Goal: Book appointment/travel/reservation

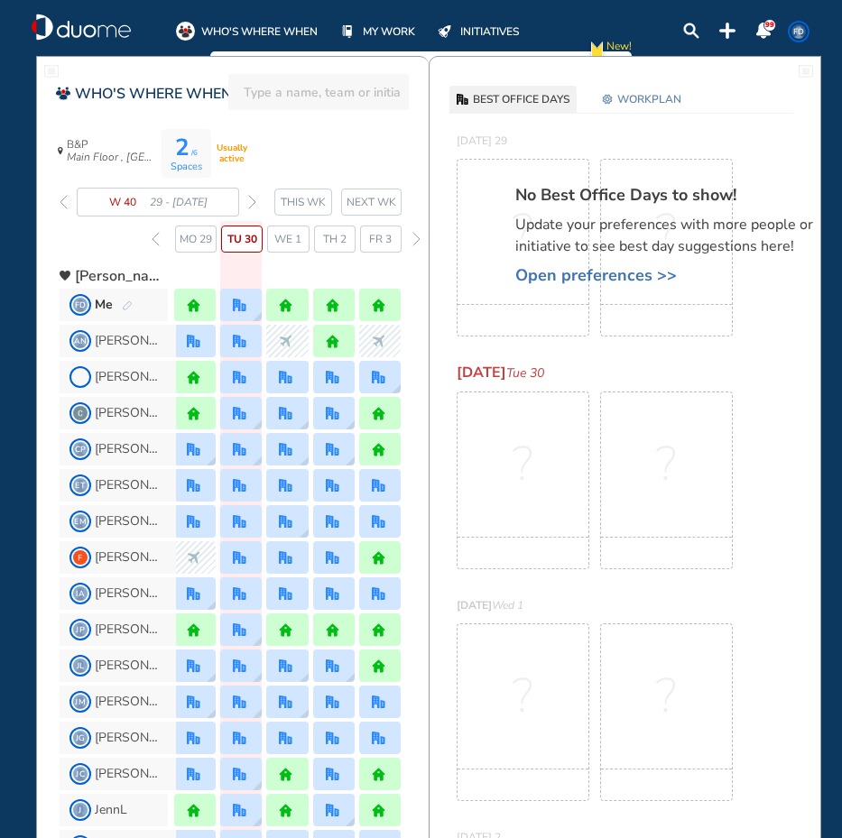
click at [250, 204] on img "forward week" at bounding box center [252, 202] width 8 height 14
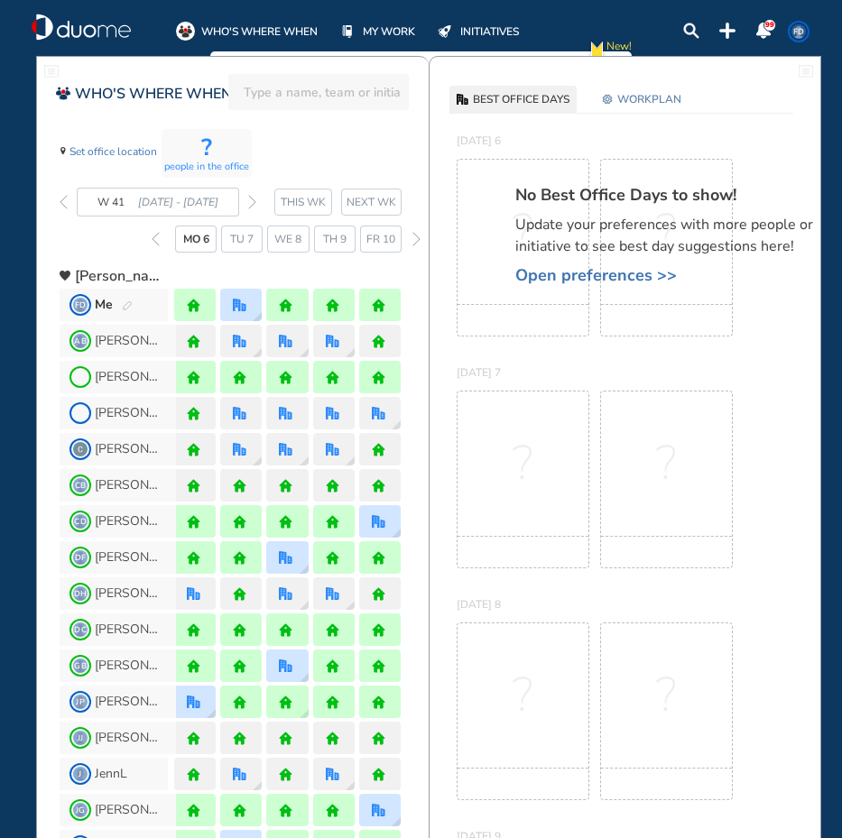
click at [250, 204] on img "forward week" at bounding box center [252, 202] width 8 height 14
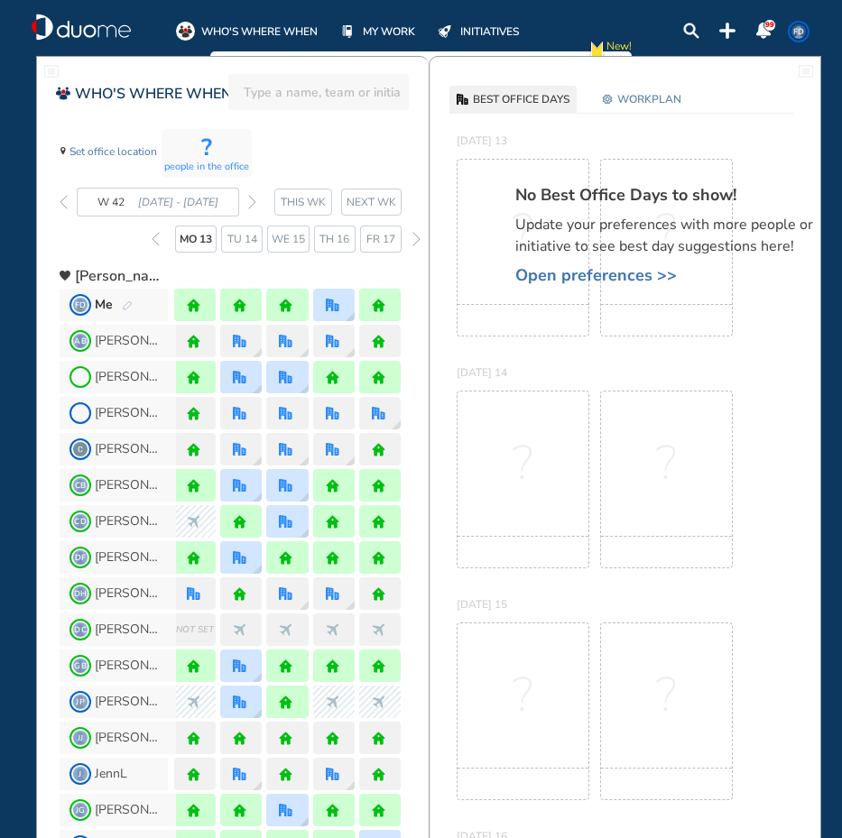
click at [250, 204] on img "forward week" at bounding box center [252, 202] width 8 height 14
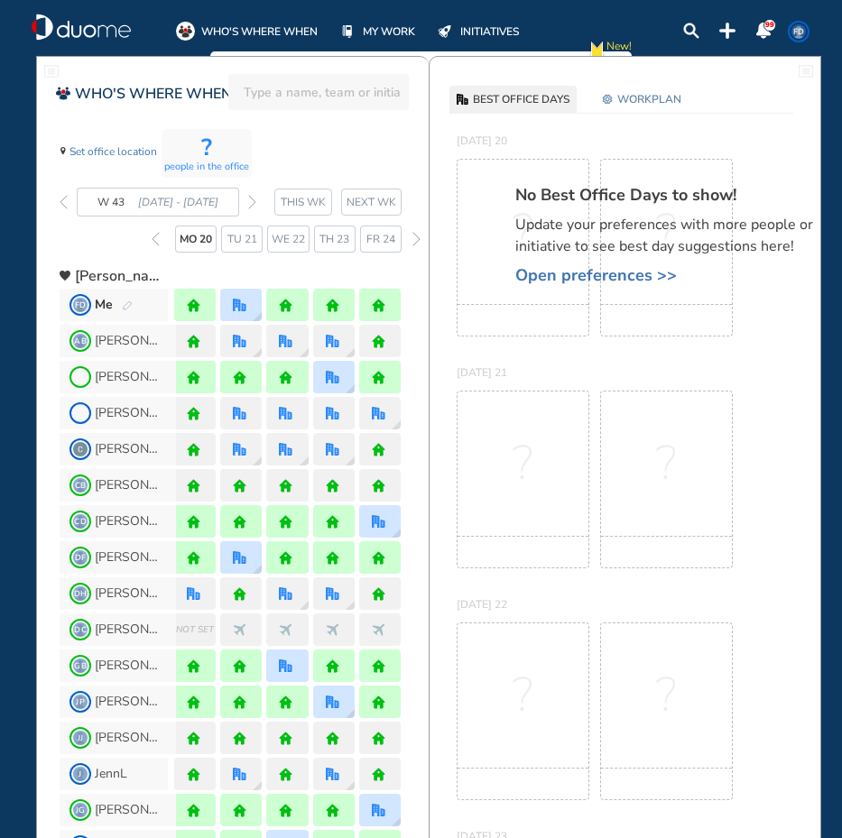
click at [250, 204] on img "forward week" at bounding box center [252, 202] width 8 height 14
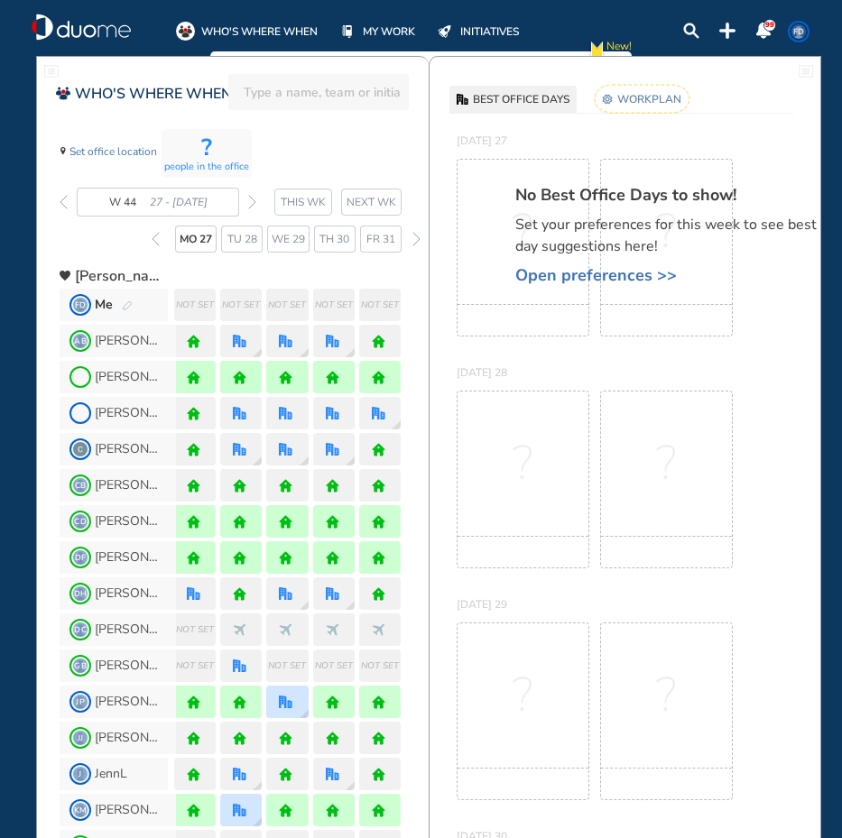
click at [575, 276] on span "Open preferences >>" at bounding box center [673, 275] width 316 height 18
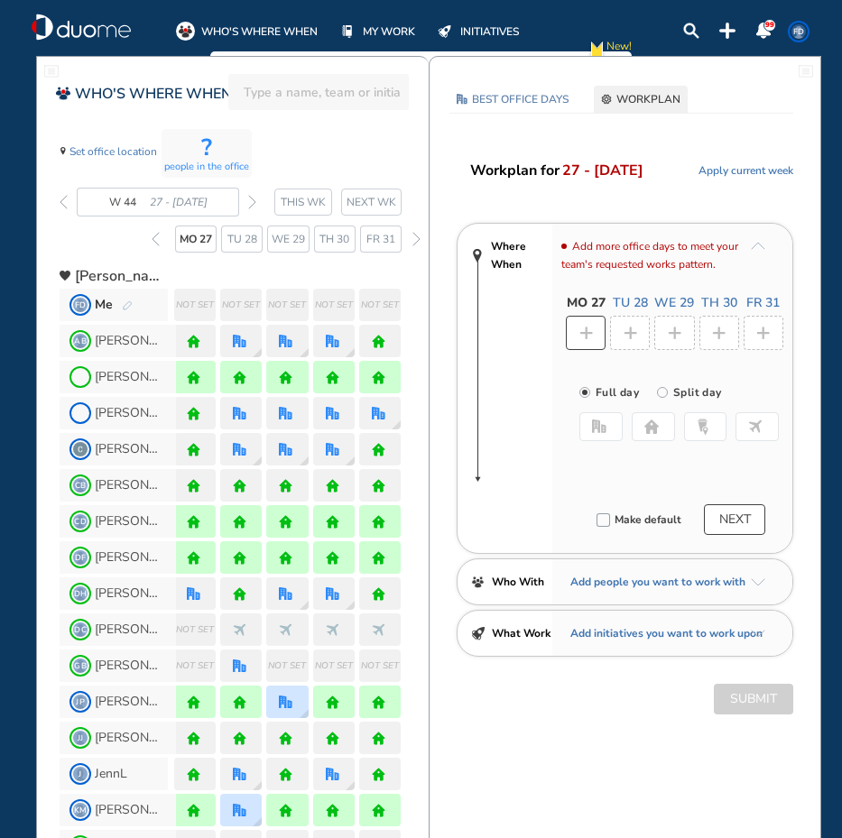
click at [648, 426] on img "home-bdbdbd" at bounding box center [651, 426] width 14 height 14
click at [628, 347] on div at bounding box center [630, 333] width 40 height 34
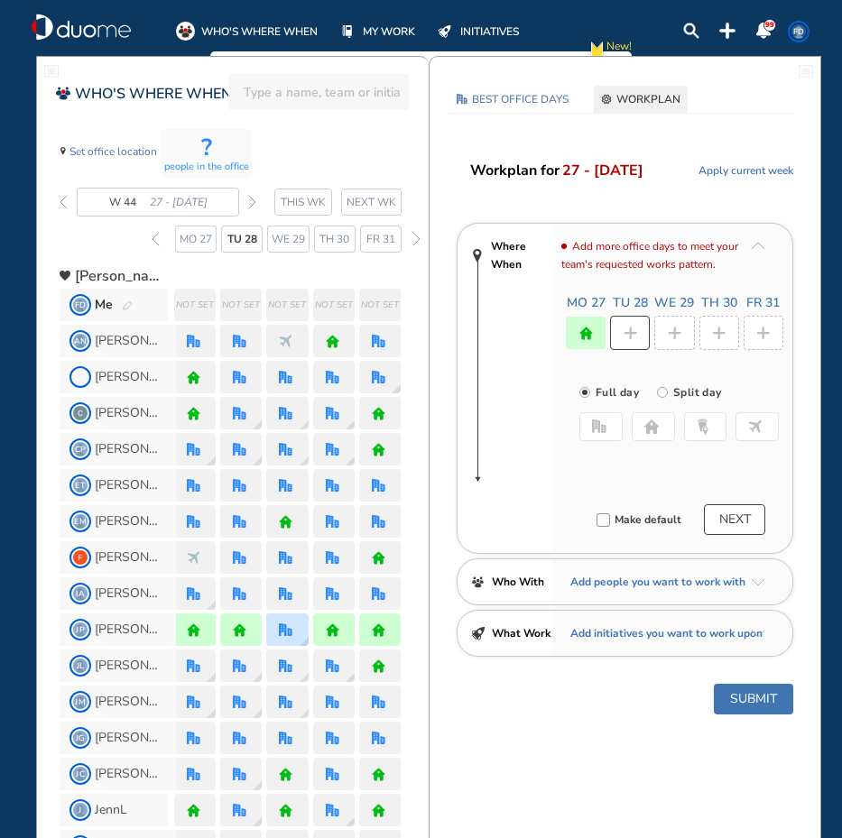
click at [594, 437] on button "office" at bounding box center [600, 426] width 43 height 29
click at [638, 456] on button "Select location" at bounding box center [627, 463] width 72 height 18
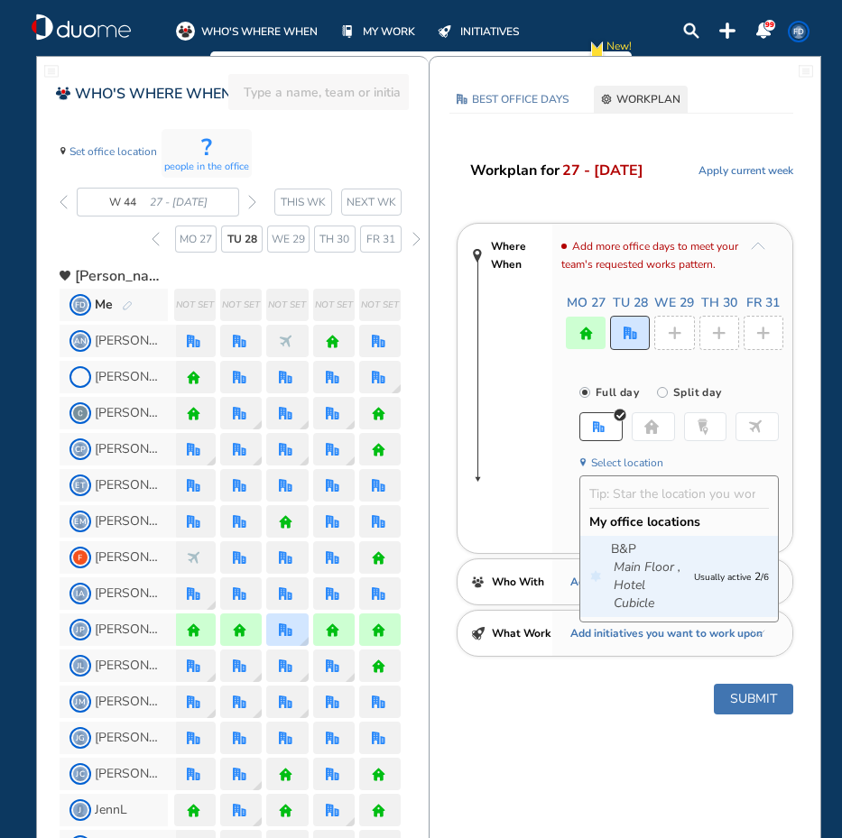
click at [659, 563] on icon "Main Floor ," at bounding box center [646, 567] width 67 height 18
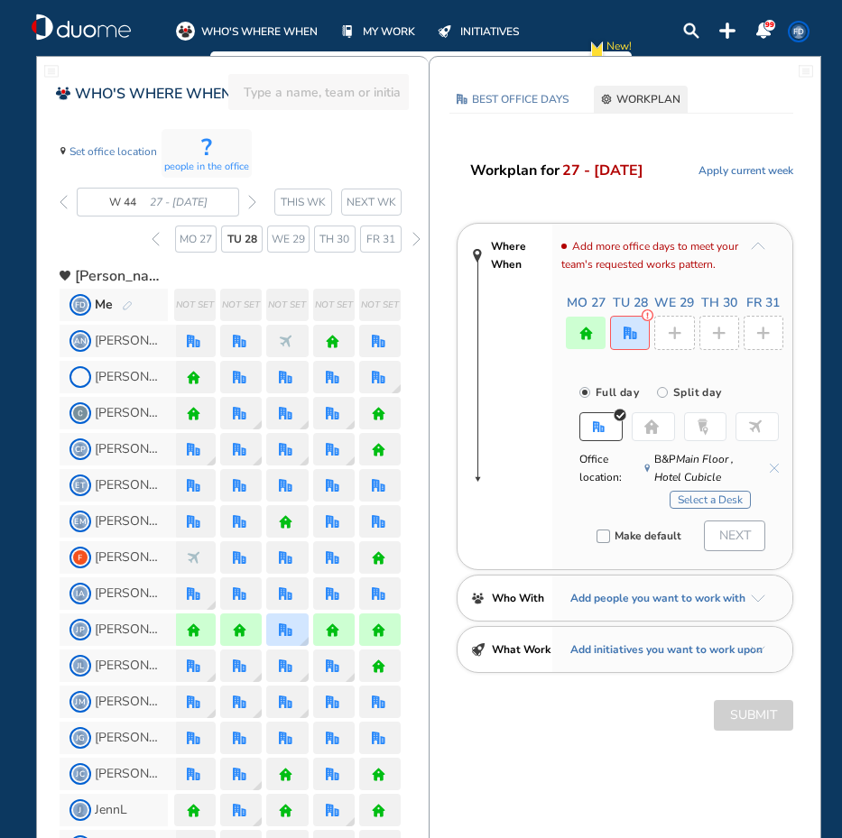
click at [687, 498] on button "Select a Desk" at bounding box center [709, 500] width 81 height 18
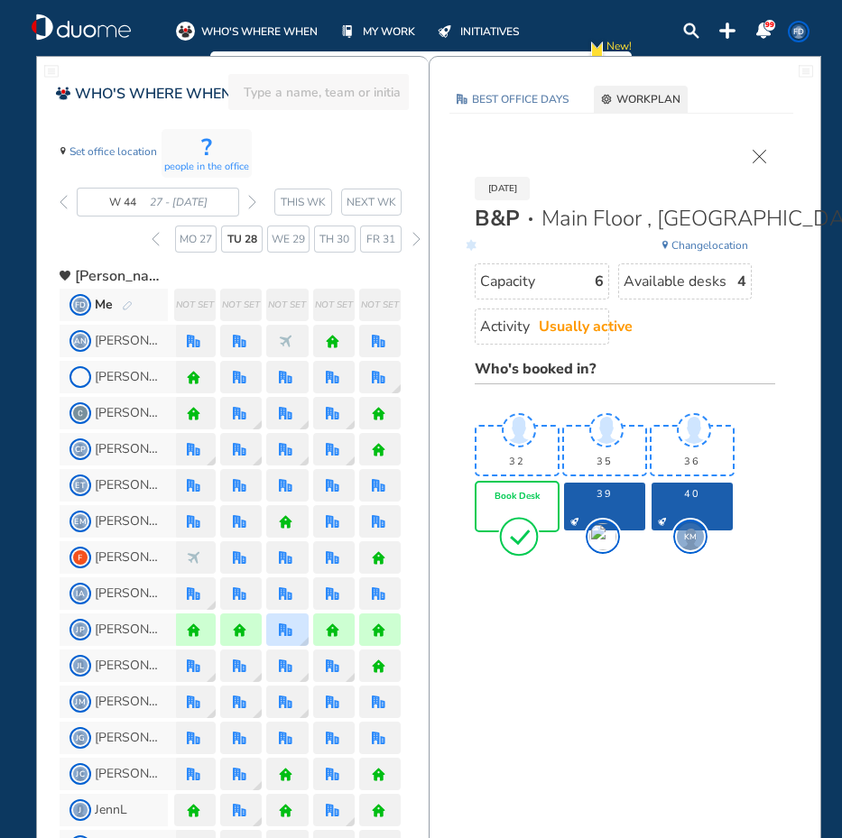
click at [495, 503] on div "Book Desk" at bounding box center [516, 507] width 81 height 48
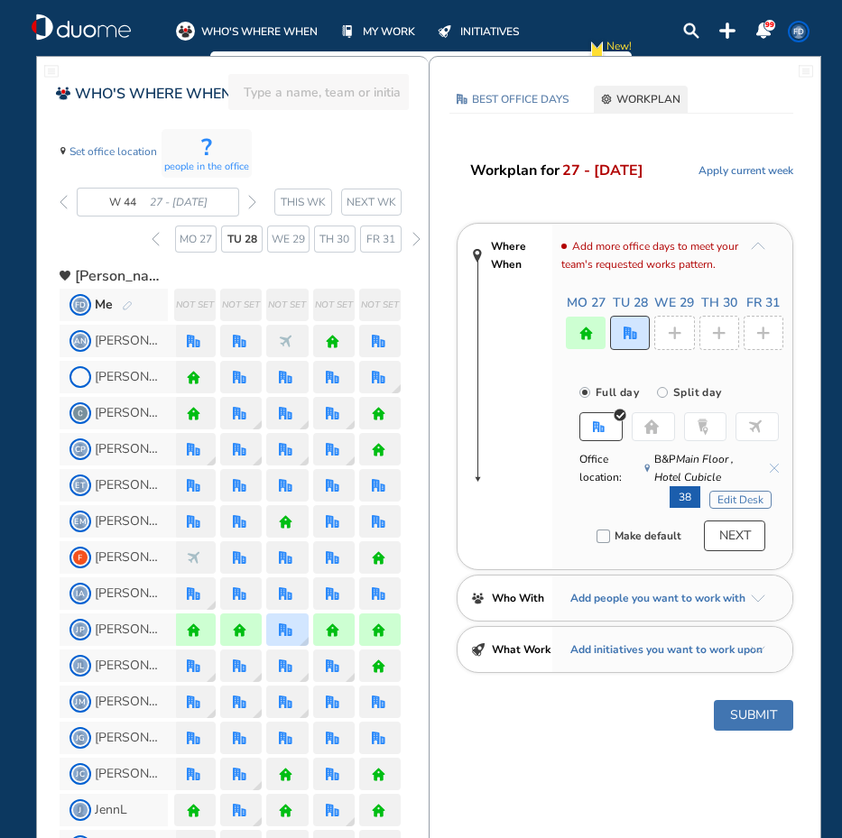
click at [675, 336] on img "plus-rounded-bdbdbd" at bounding box center [675, 334] width 14 height 14
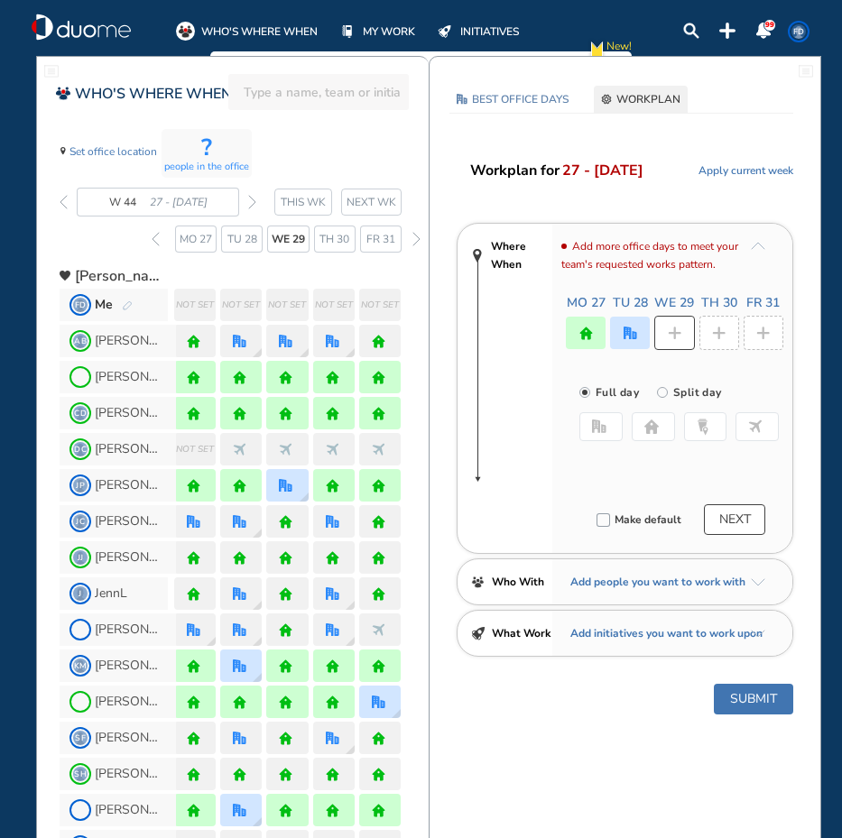
click at [644, 429] on img "home-bdbdbd" at bounding box center [651, 426] width 14 height 14
click at [731, 343] on div at bounding box center [719, 333] width 40 height 34
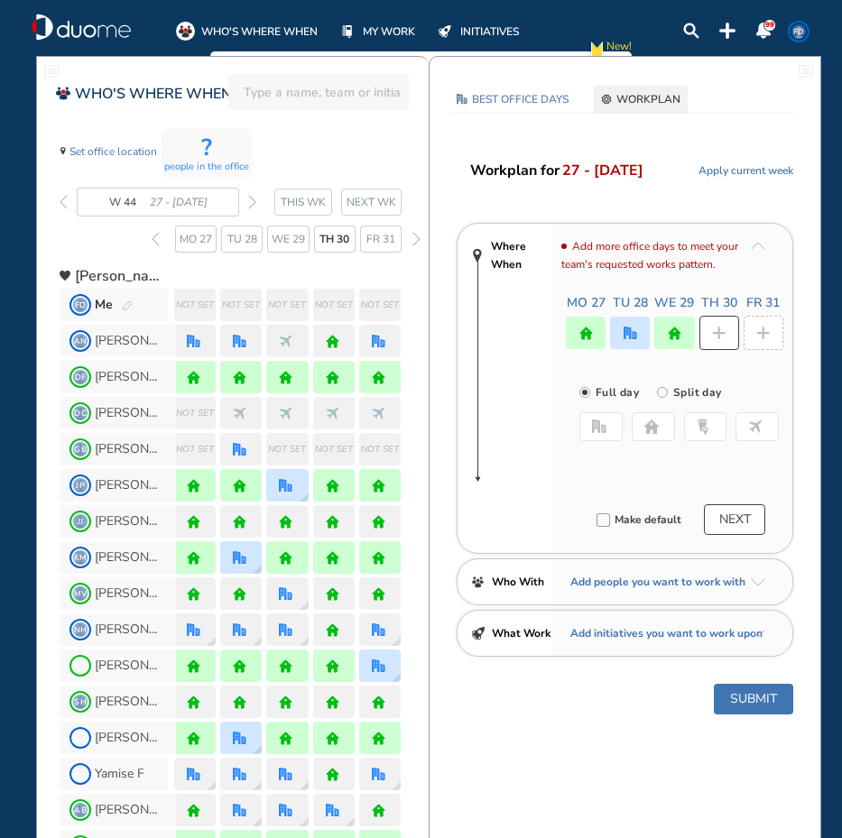
click at [654, 433] on img "home-bdbdbd" at bounding box center [651, 426] width 14 height 14
click at [765, 340] on div at bounding box center [763, 333] width 40 height 34
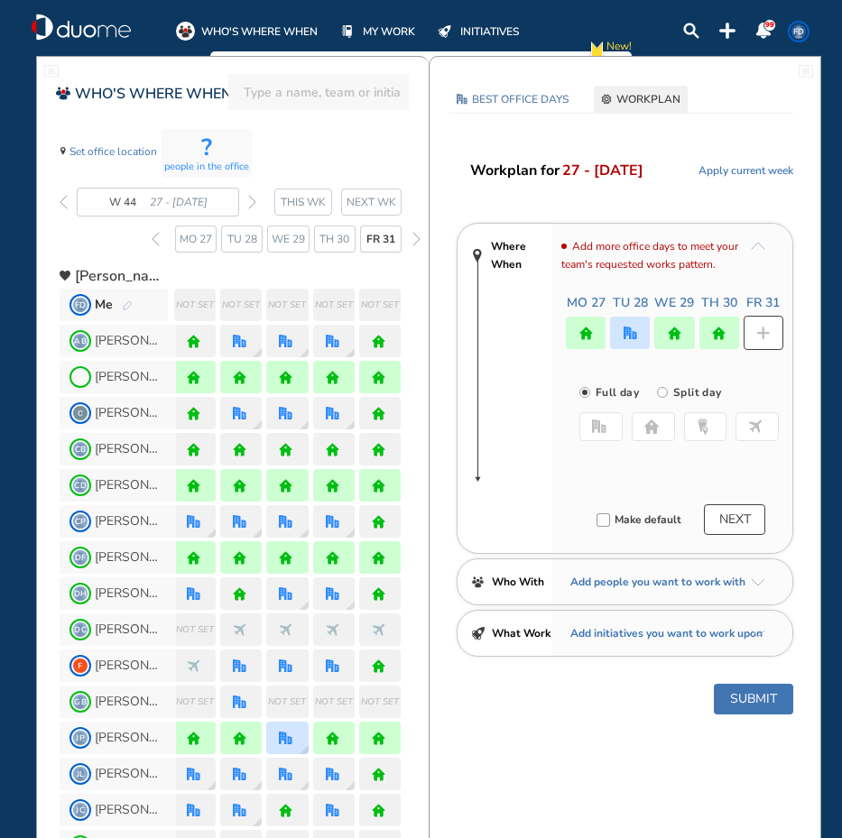
click at [649, 433] on img "home-bdbdbd" at bounding box center [651, 426] width 14 height 14
click at [753, 690] on button "Submit" at bounding box center [753, 699] width 79 height 31
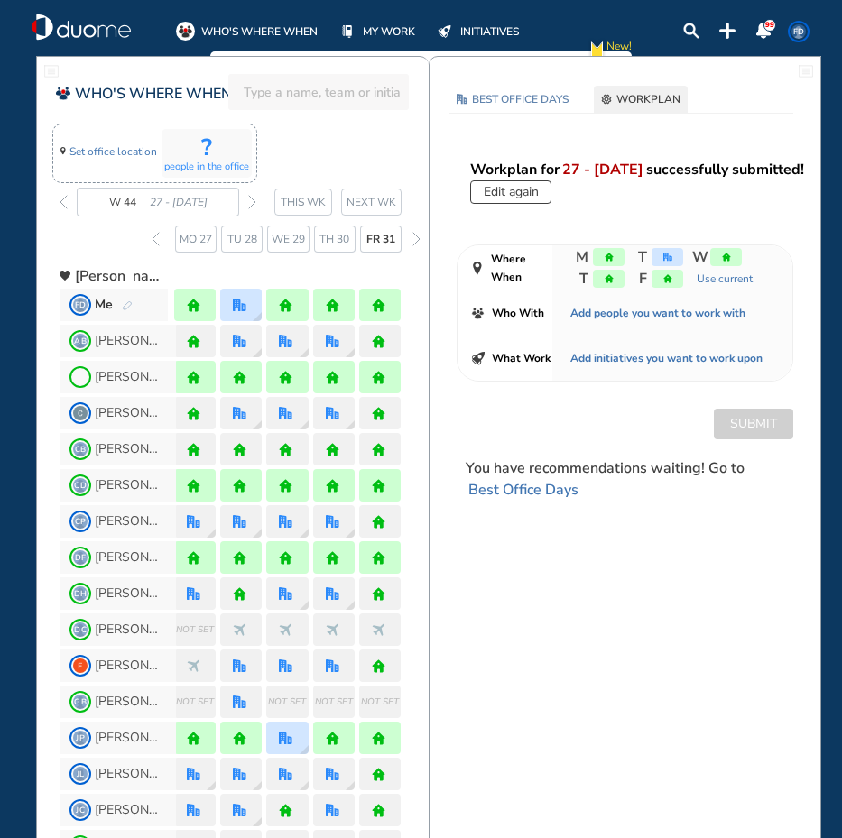
click at [99, 141] on div "Set office location" at bounding box center [108, 150] width 97 height 53
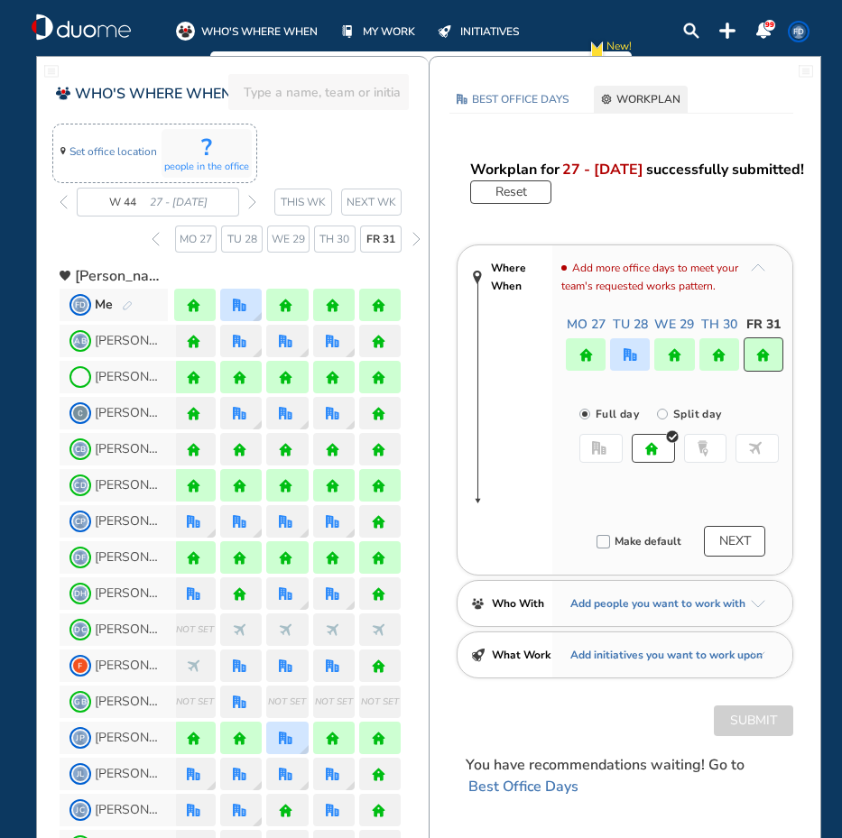
click at [98, 153] on span "Set office location" at bounding box center [112, 152] width 87 height 18
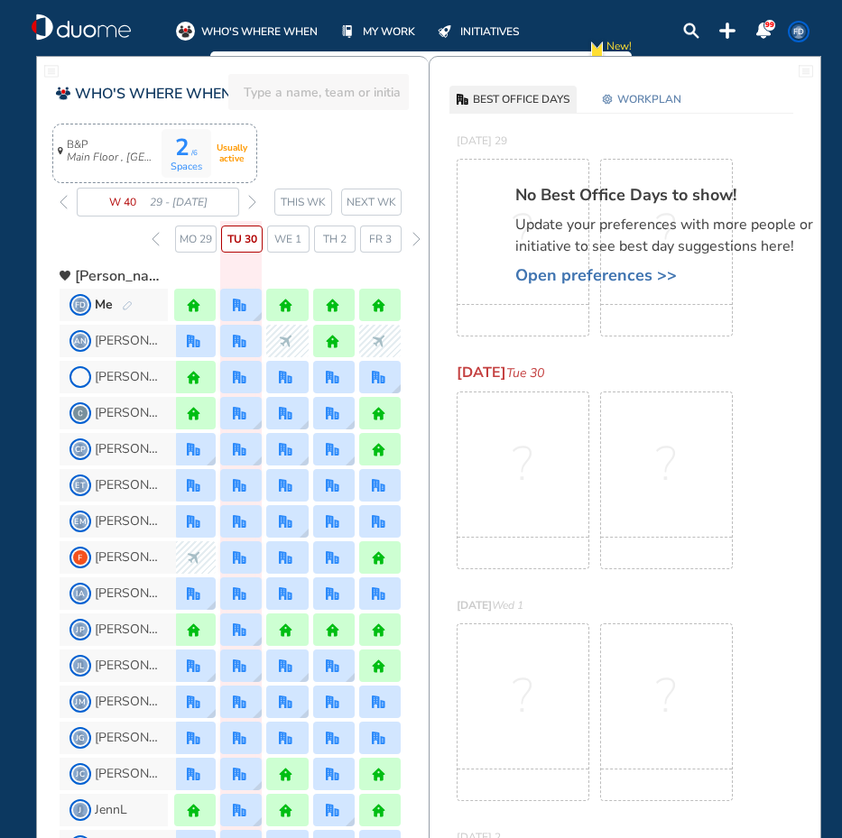
click at [97, 143] on span "B&P Main Floor , Hotel Cubicle" at bounding box center [112, 151] width 90 height 25
